Goal: Task Accomplishment & Management: Manage account settings

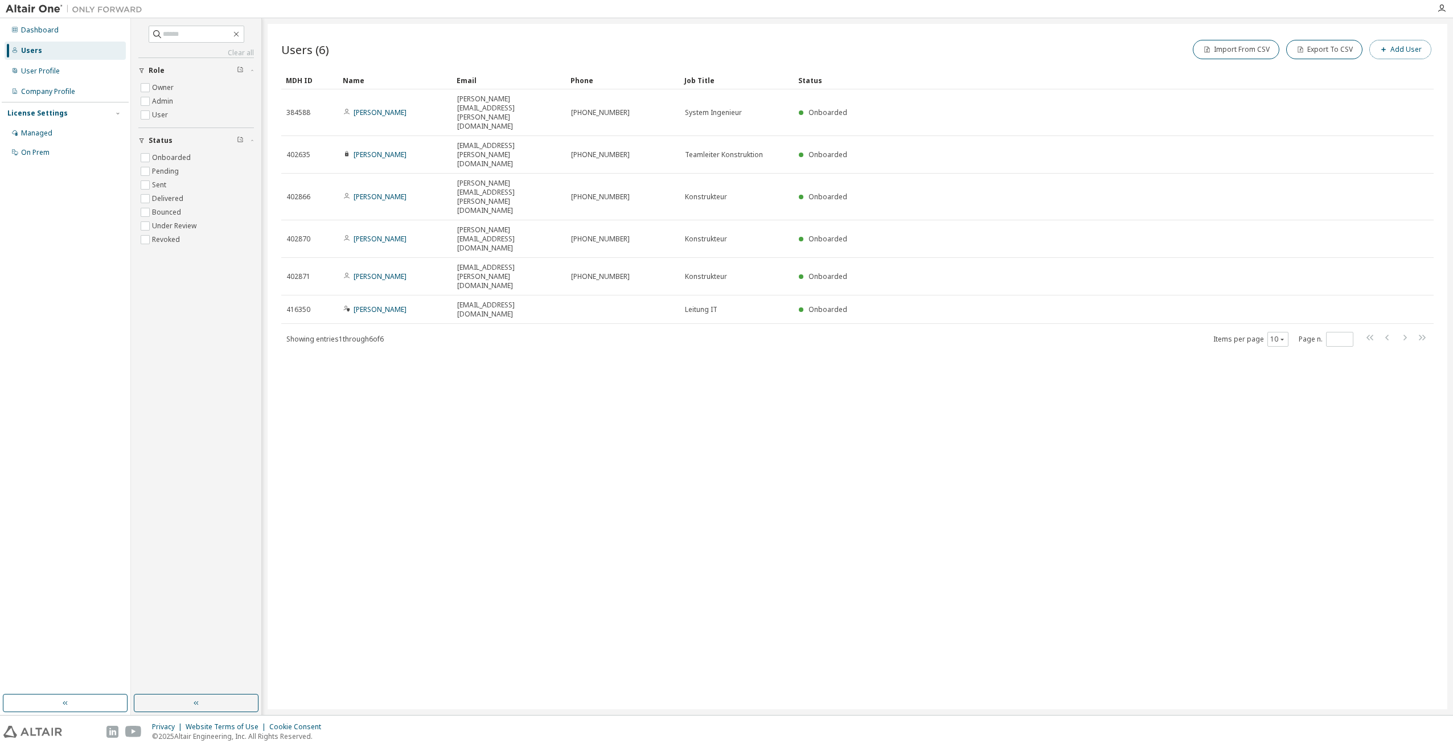
click at [1406, 46] on button "Add User" at bounding box center [1401, 49] width 62 height 19
click at [1328, 165] on span at bounding box center [1371, 160] width 149 height 15
drag, startPoint x: 1325, startPoint y: 161, endPoint x: 1285, endPoint y: 102, distance: 71.1
click at [1308, 73] on form "E-mail * First Name * Last Name * Job Title Phone Number" at bounding box center [1317, 117] width 260 height 101
click at [1436, 38] on icon "button" at bounding box center [1435, 36] width 8 height 9
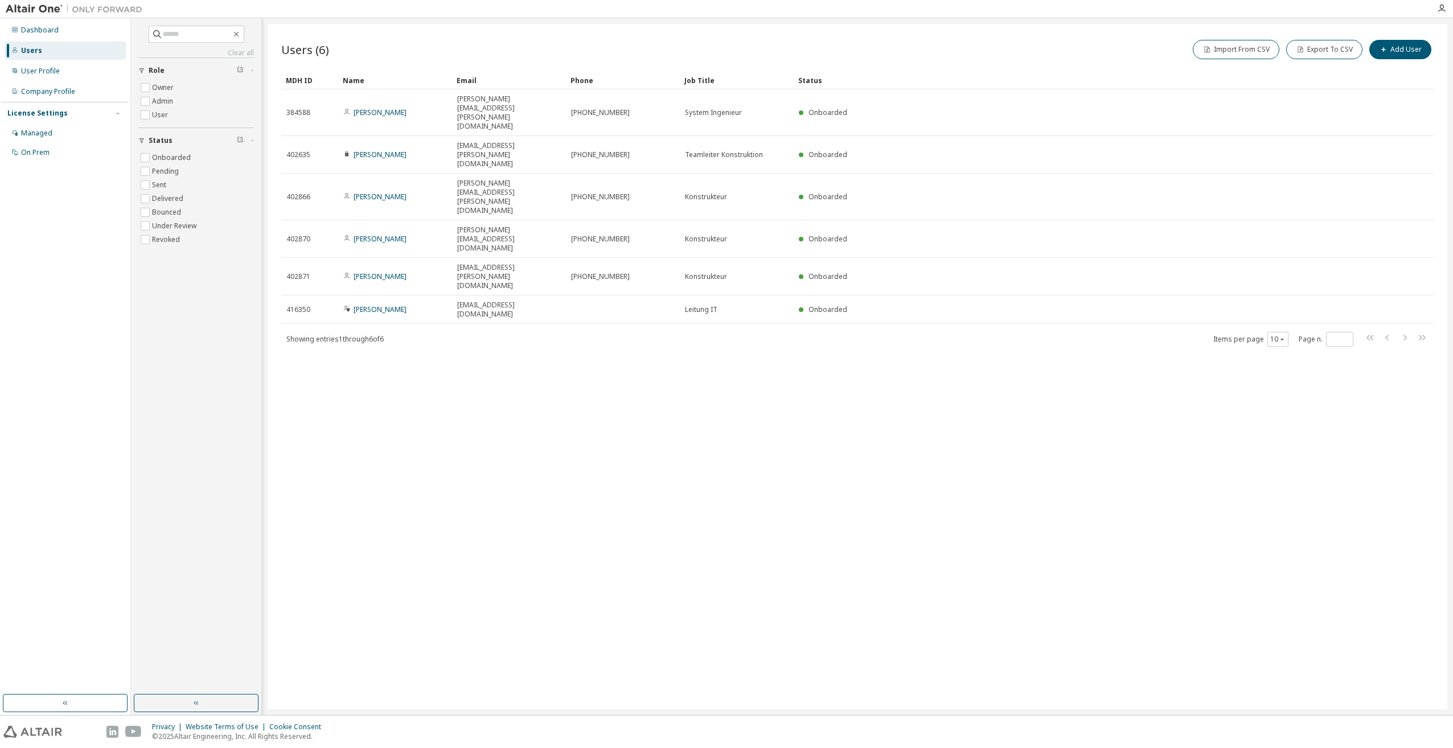
click at [630, 327] on div "Users (6) Import From CSV Export To CSV Add User Clear Load Save Save As Field …" at bounding box center [858, 367] width 1180 height 686
click at [54, 78] on div "User Profile" at bounding box center [65, 71] width 121 height 18
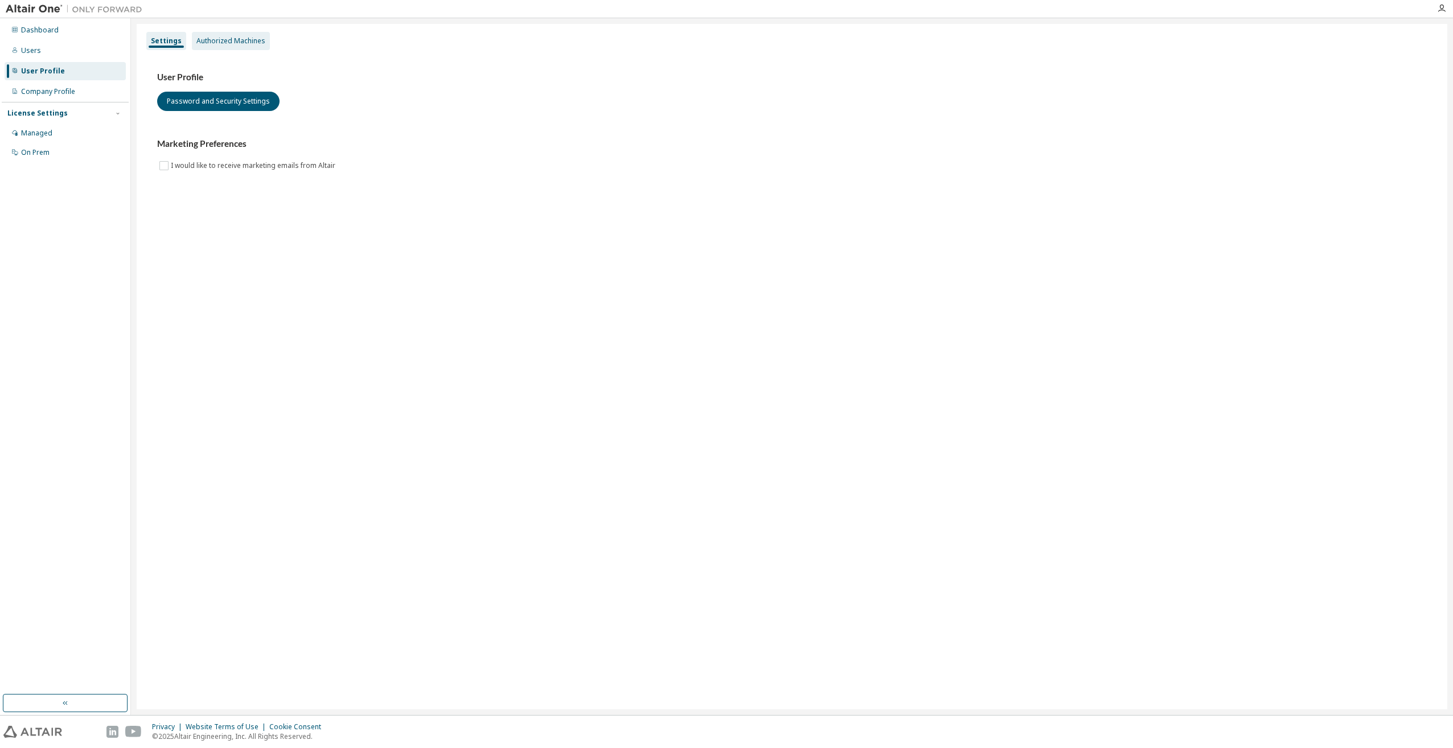
click at [261, 46] on div "Authorized Machines" at bounding box center [231, 41] width 78 height 18
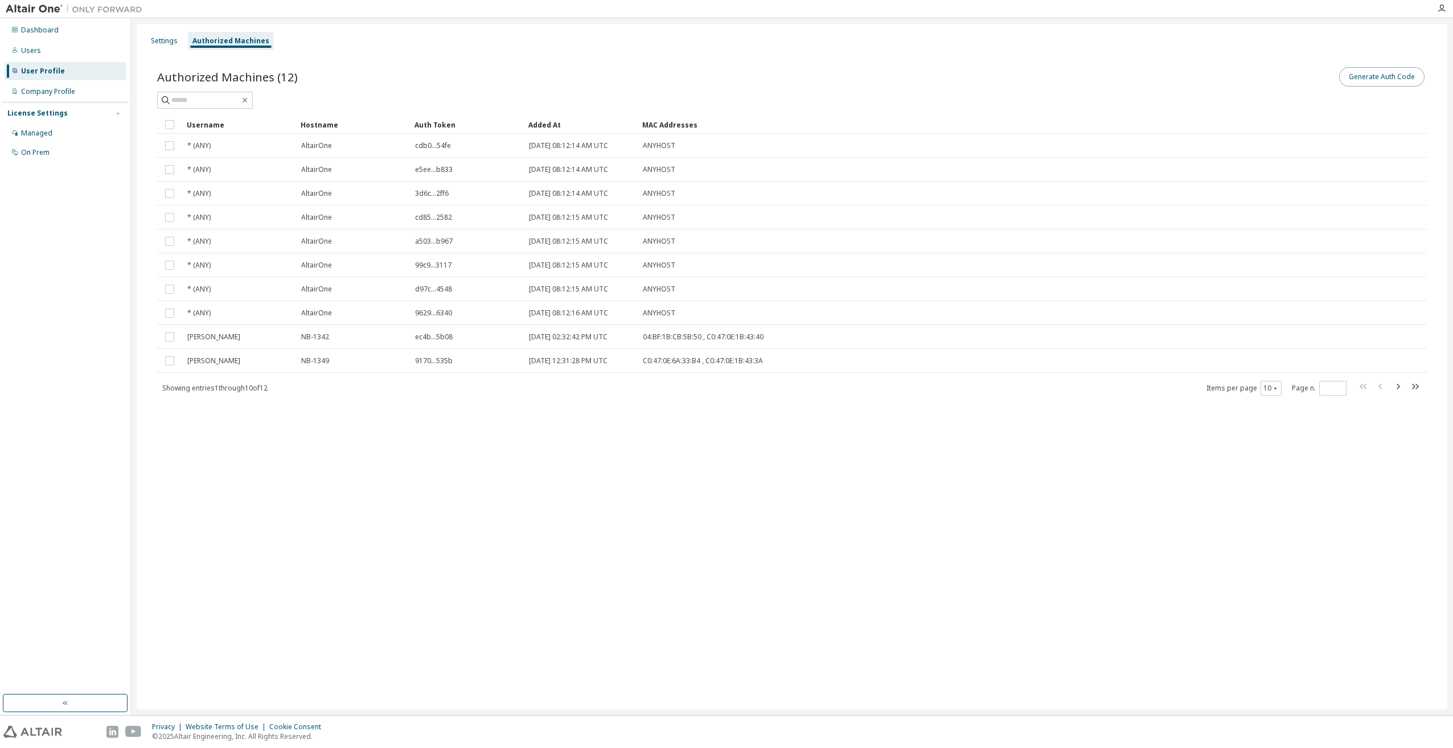
click at [1361, 85] on button "Generate Auth Code" at bounding box center [1382, 76] width 85 height 19
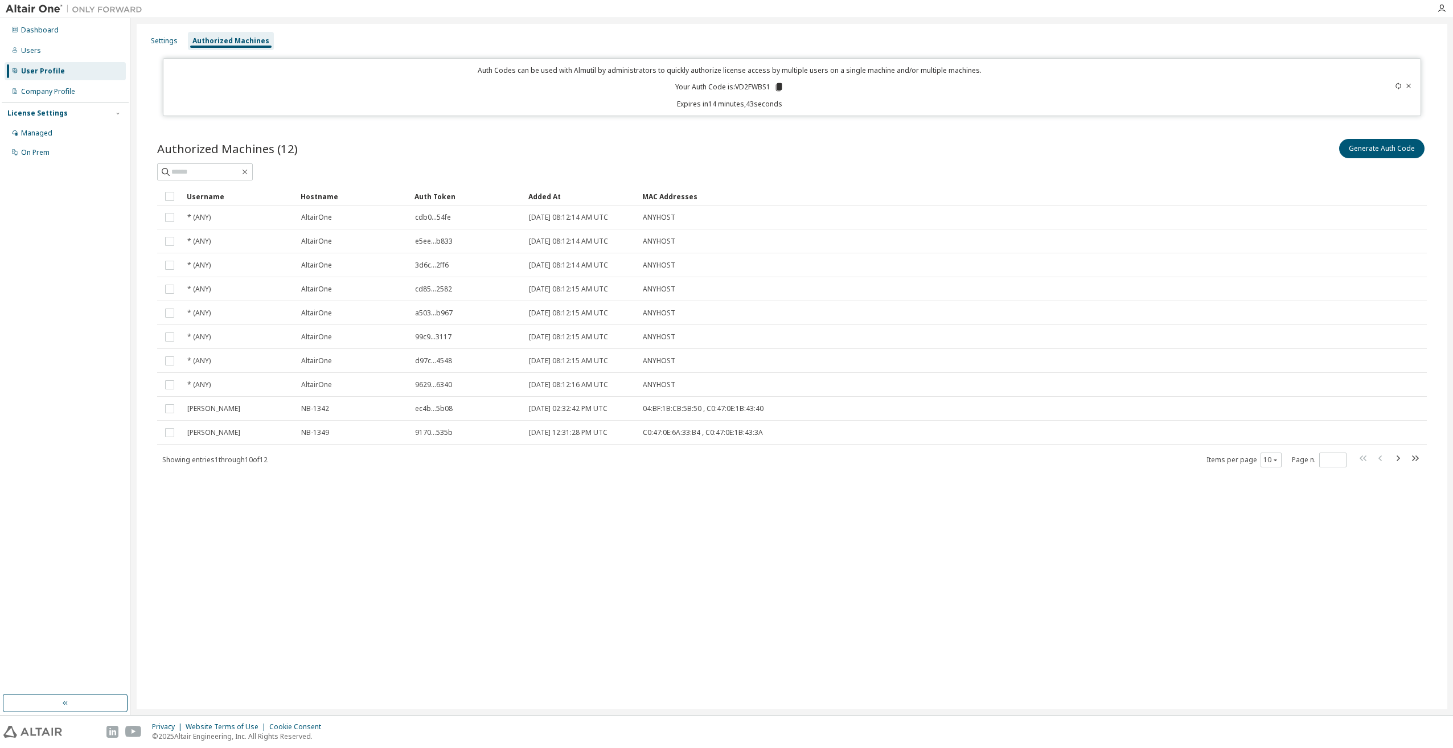
click at [770, 570] on div "Settings Authorized Machines Auth Codes can be used with Almutil by administrat…" at bounding box center [792, 367] width 1311 height 686
click at [28, 46] on div "Users" at bounding box center [31, 50] width 20 height 9
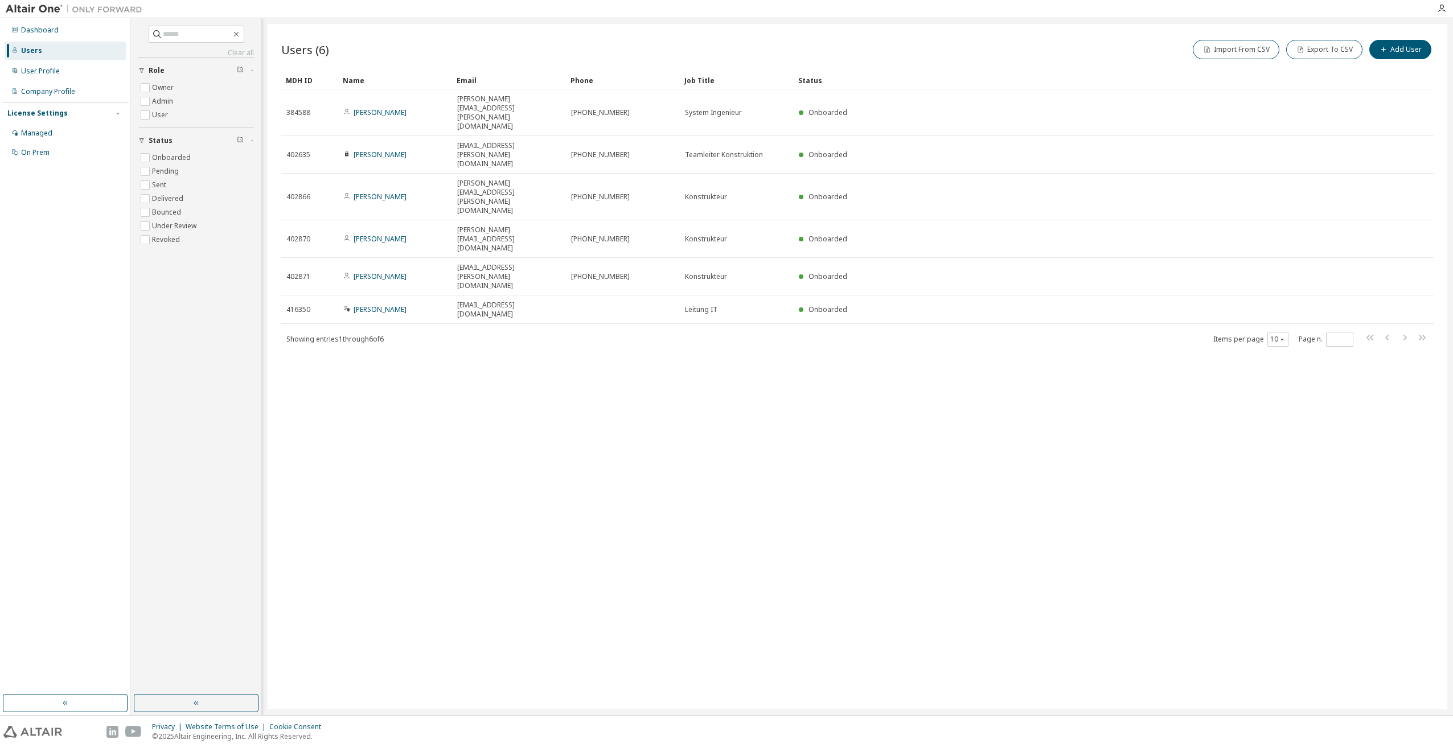
click at [907, 571] on div "Users (6) Import From CSV Export To CSV Add User Clear Load Save Save As Field …" at bounding box center [858, 367] width 1180 height 686
click at [971, 525] on div "Users (6) Import From CSV Export To CSV Add User Clear Load Save Save As Field …" at bounding box center [858, 367] width 1180 height 686
